Goal: Check status: Check status

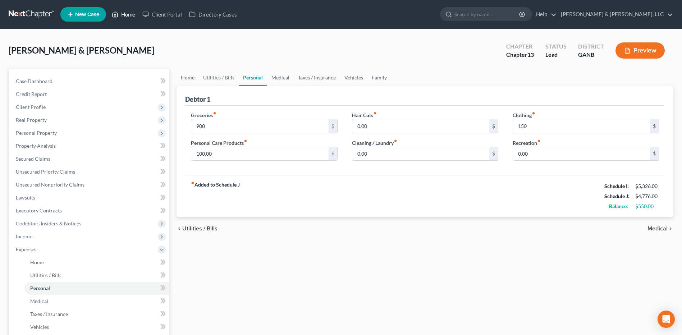
click at [133, 16] on link "Home" at bounding box center [123, 14] width 31 height 13
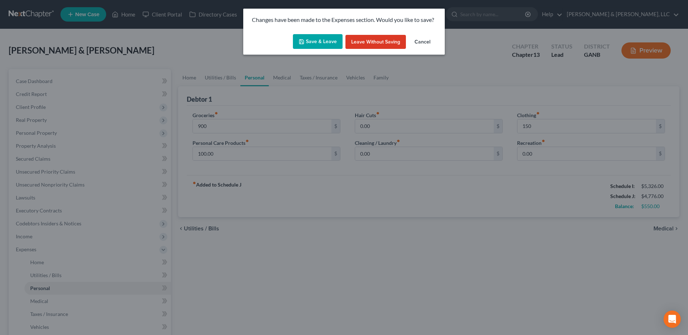
click at [323, 44] on button "Save & Leave" at bounding box center [318, 41] width 50 height 15
type input "900.00"
type input "150.00"
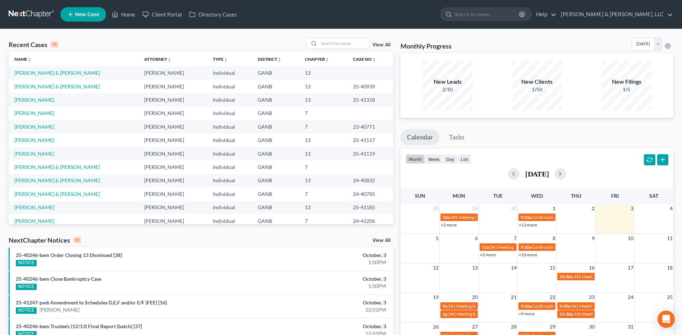
click at [374, 239] on link "View All" at bounding box center [382, 240] width 18 height 5
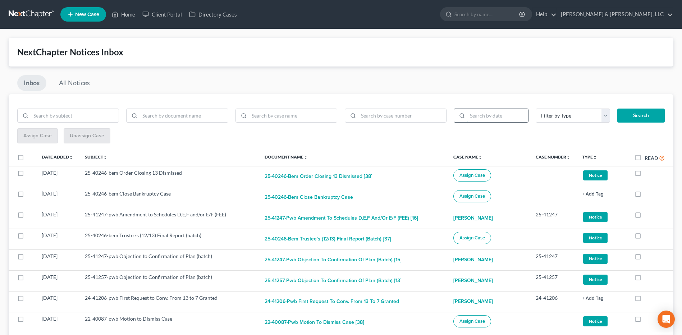
click at [480, 119] on input "search" at bounding box center [497, 116] width 61 height 14
type input "[DATE]"
click at [617, 109] on button "Search" at bounding box center [640, 116] width 47 height 14
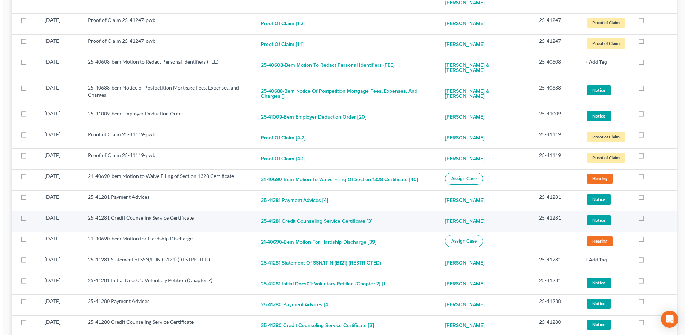
scroll to position [180, 0]
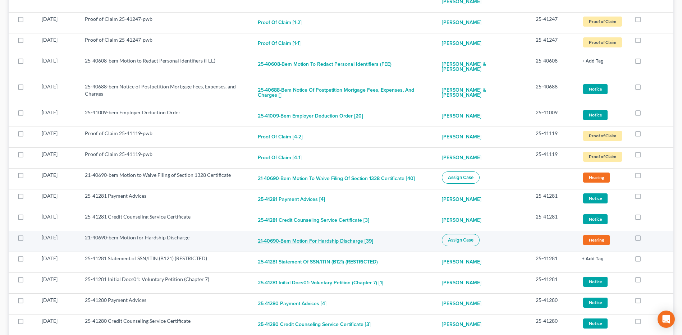
click at [354, 239] on button "21-40690-bem Motion for Hardship Discharge [39]" at bounding box center [315, 241] width 115 height 14
checkbox input "true"
